Goal: Task Accomplishment & Management: Use online tool/utility

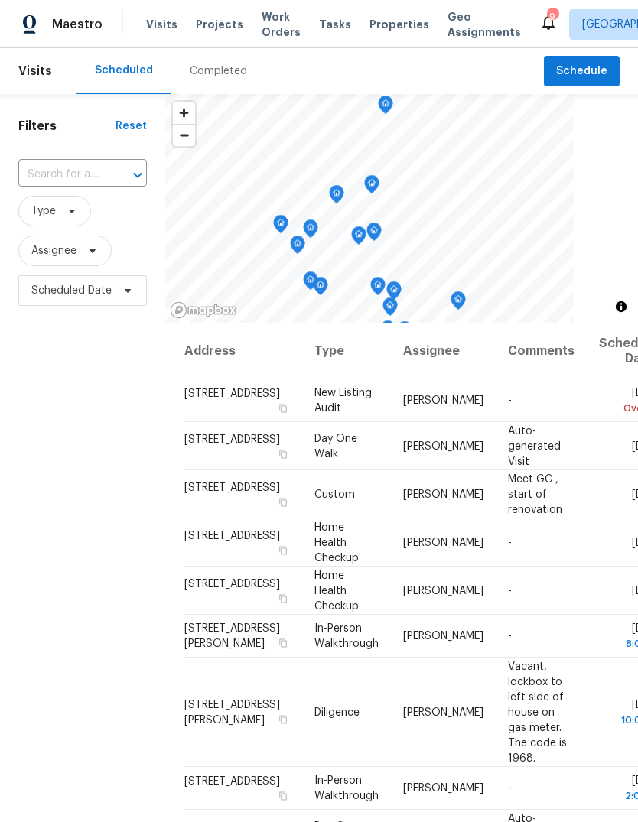
click at [238, 80] on div "Completed" at bounding box center [218, 71] width 94 height 46
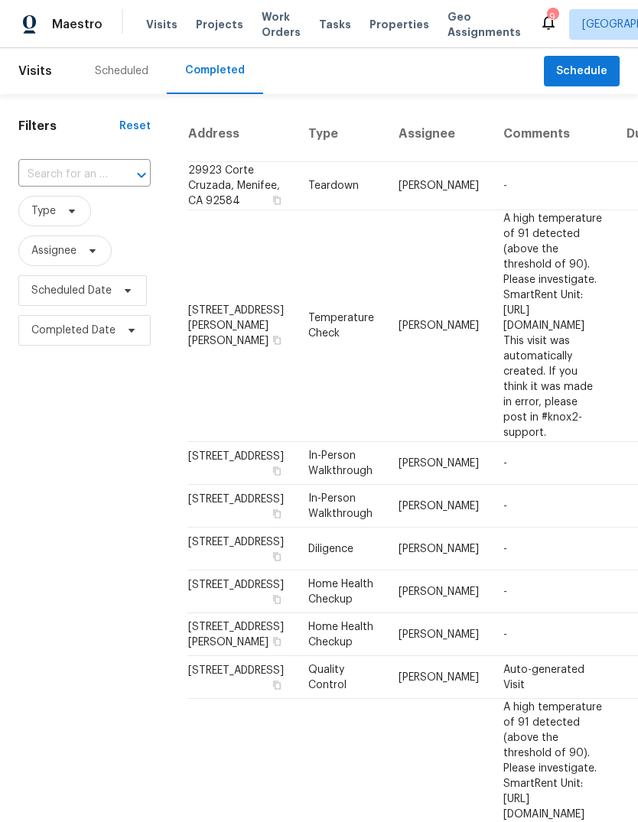
click at [385, 21] on span "Properties" at bounding box center [399, 24] width 60 height 15
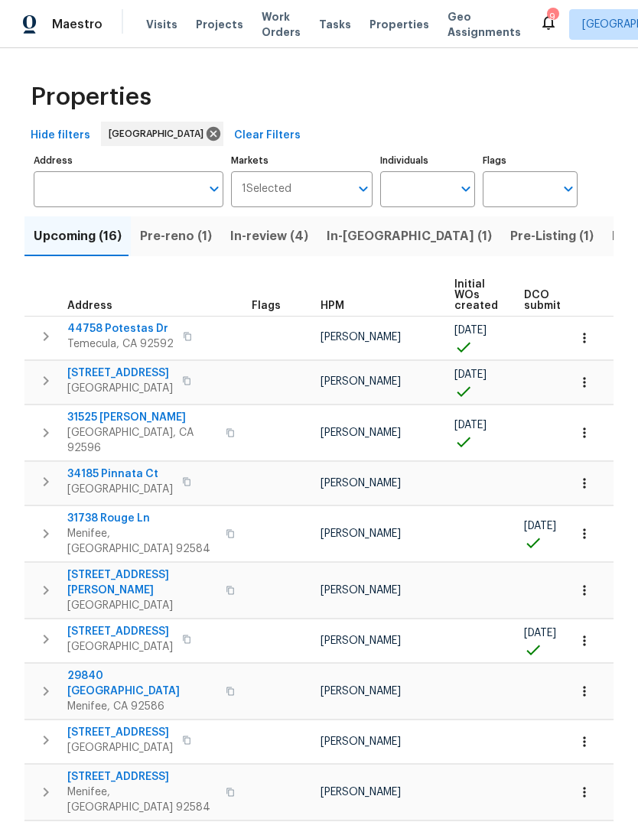
click at [408, 187] on input "Individuals" at bounding box center [416, 189] width 72 height 36
type input "[PERSON_NAME]"
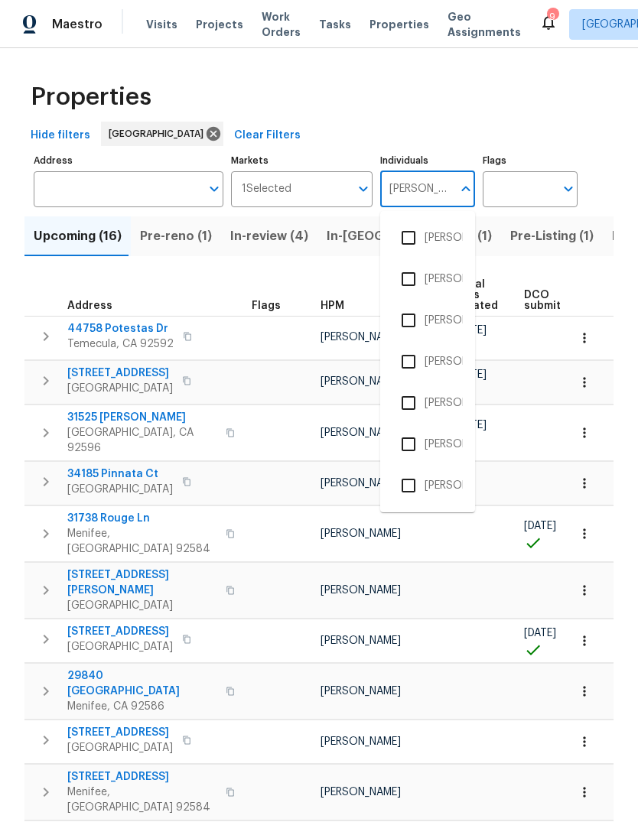
click at [444, 323] on li "[PERSON_NAME]" at bounding box center [427, 320] width 70 height 32
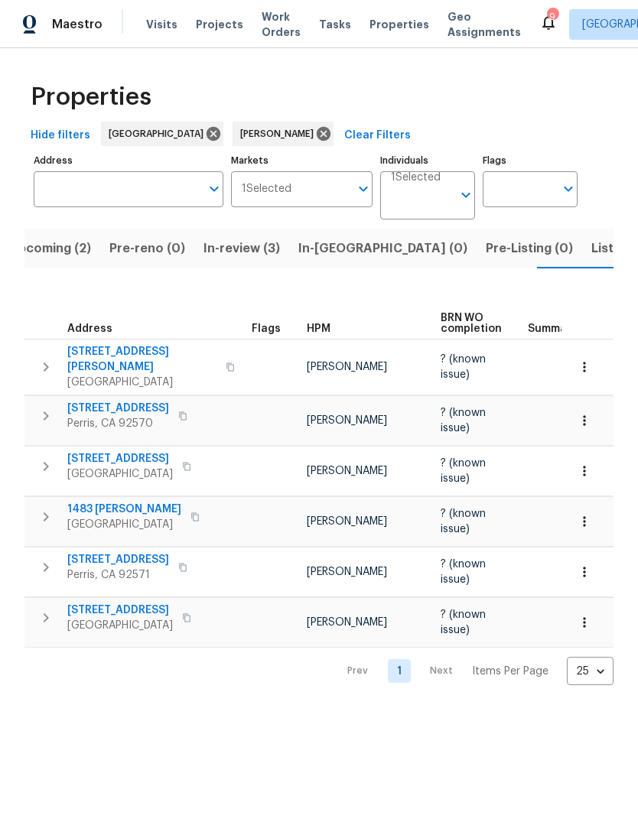
click at [328, 29] on span "Tasks" at bounding box center [335, 24] width 32 height 11
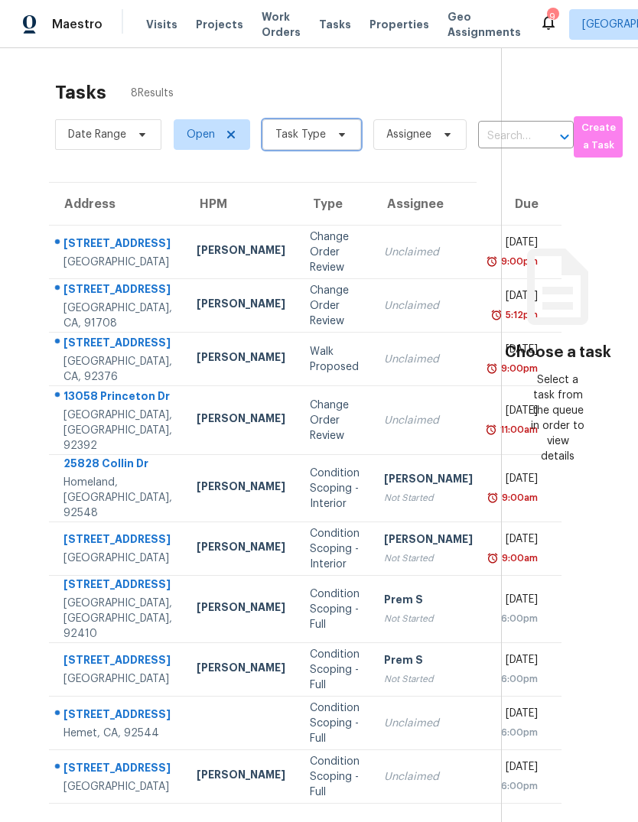
click at [326, 135] on span "Task Type" at bounding box center [311, 134] width 99 height 31
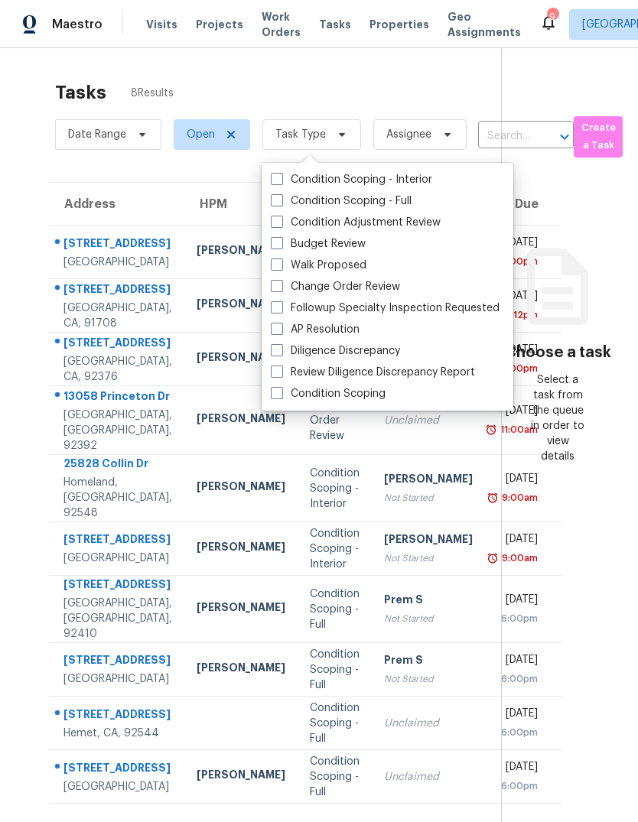
click at [351, 243] on label "Budget Review" at bounding box center [318, 243] width 95 height 15
click at [281, 243] on input "Budget Review" at bounding box center [276, 241] width 10 height 10
checkbox input "true"
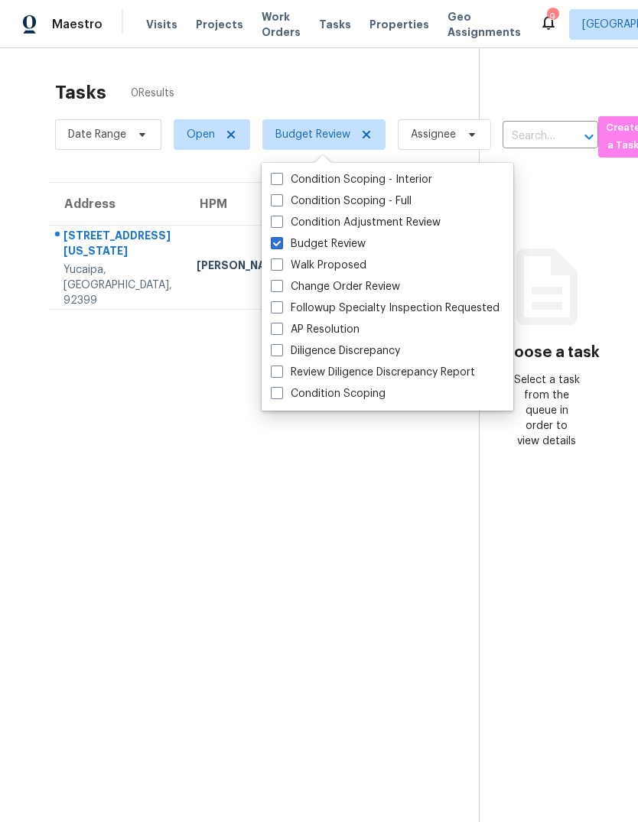
click at [104, 510] on section "Tasks 0 Results Date Range Open Budget Review Assignee ​ Create a Task Address …" at bounding box center [251, 472] width 454 height 798
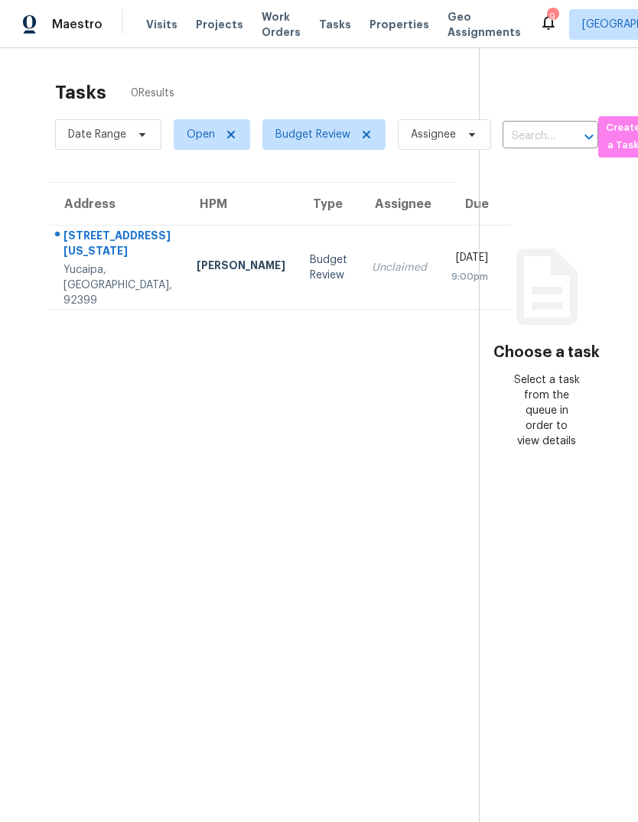
click at [359, 252] on td "Unclaimed" at bounding box center [399, 268] width 80 height 84
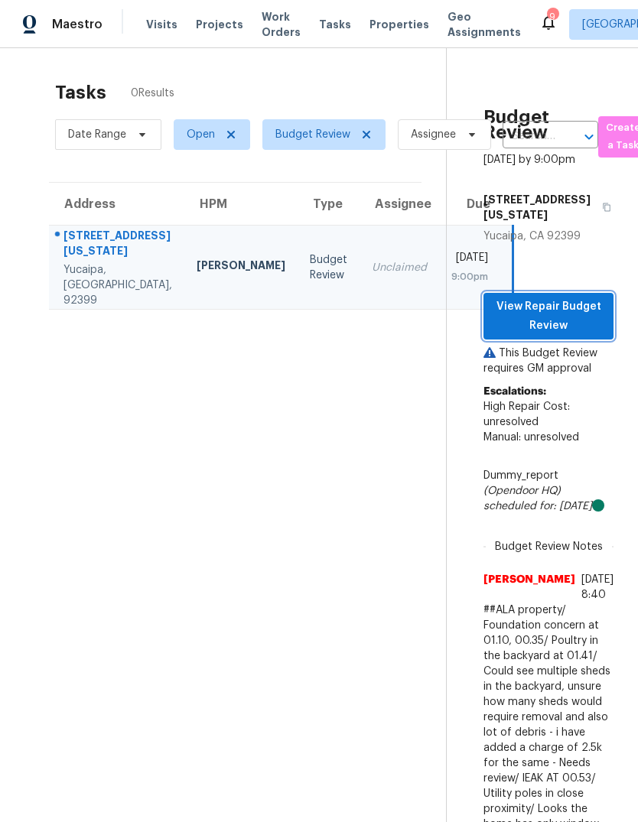
click at [582, 297] on span "View Repair Budget Review" at bounding box center [549, 315] width 106 height 37
